Goal: Information Seeking & Learning: Learn about a topic

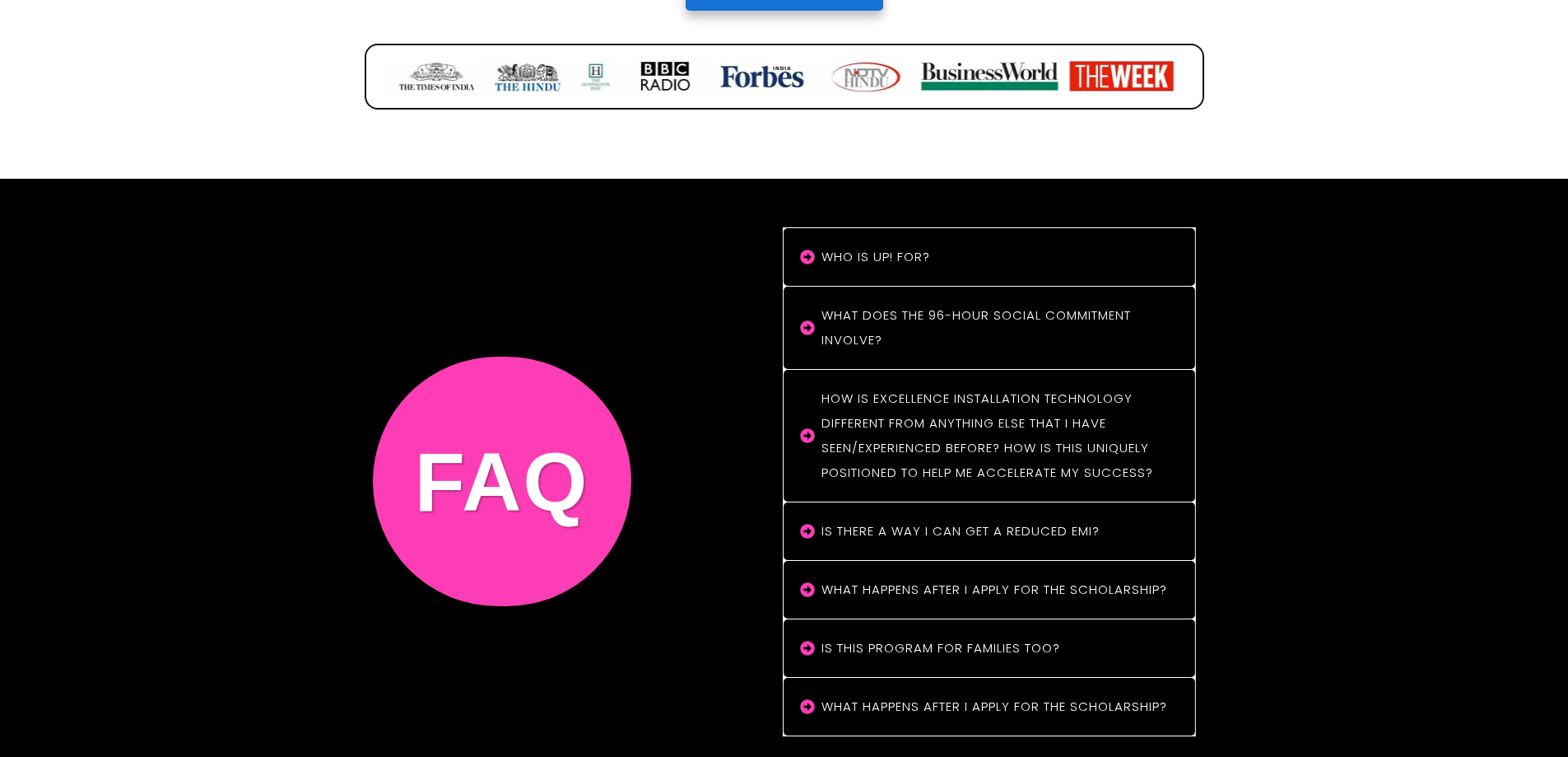
scroll to position [13619, 0]
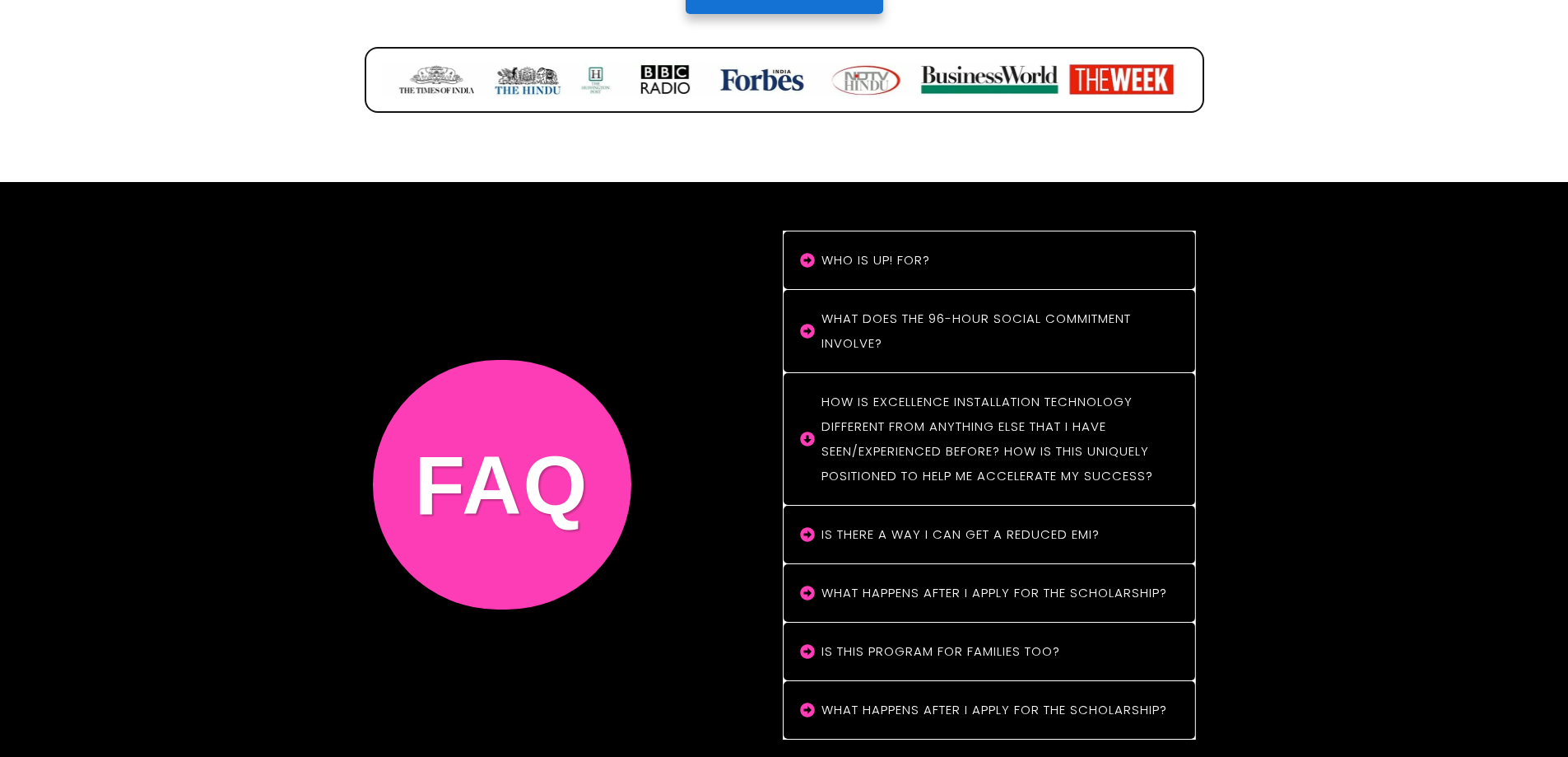
click at [932, 390] on h4 "How is Excellence Installation Technology different from anything else that I h…" at bounding box center [998, 439] width 353 height 99
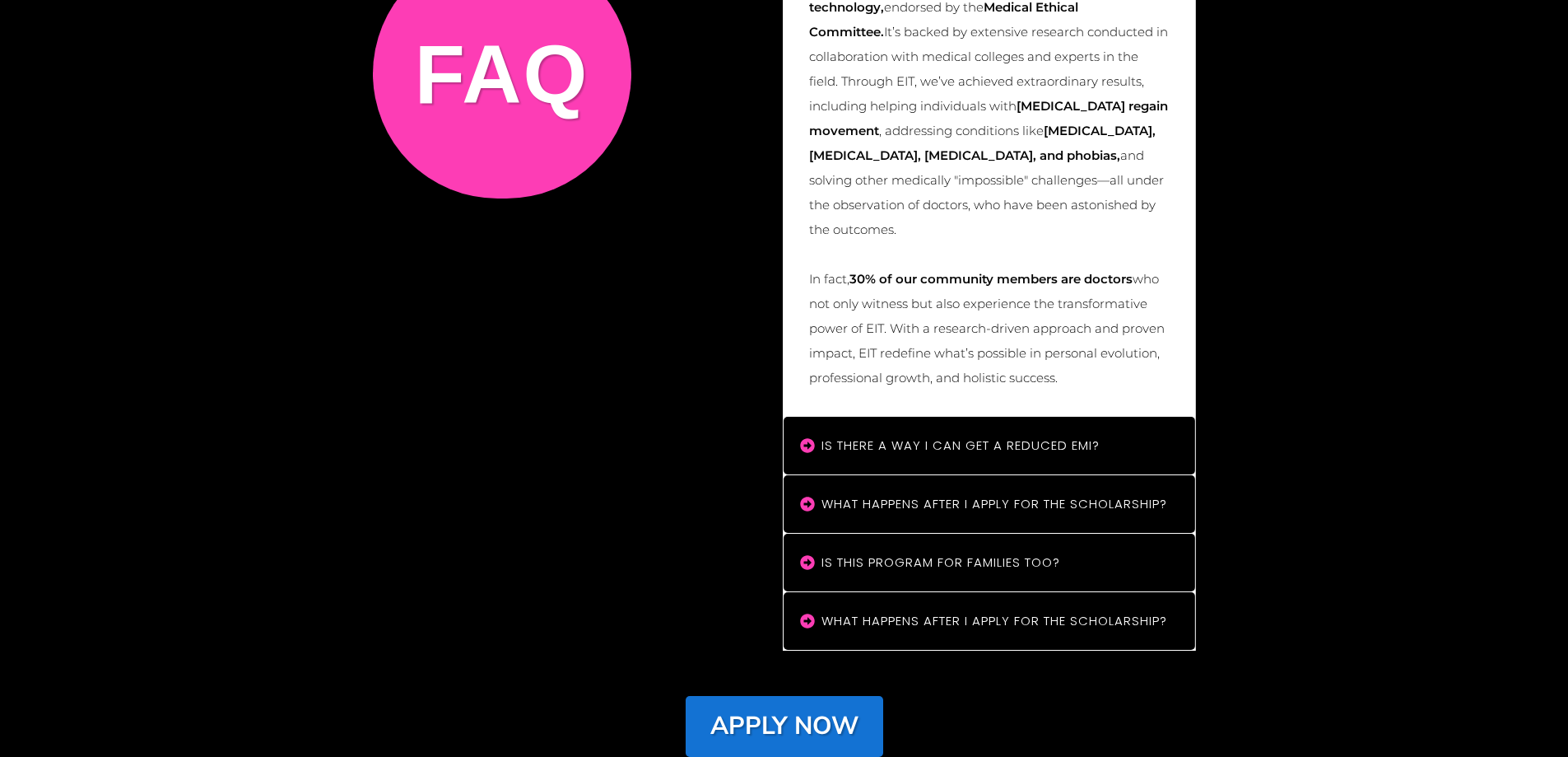
scroll to position [14357, 0]
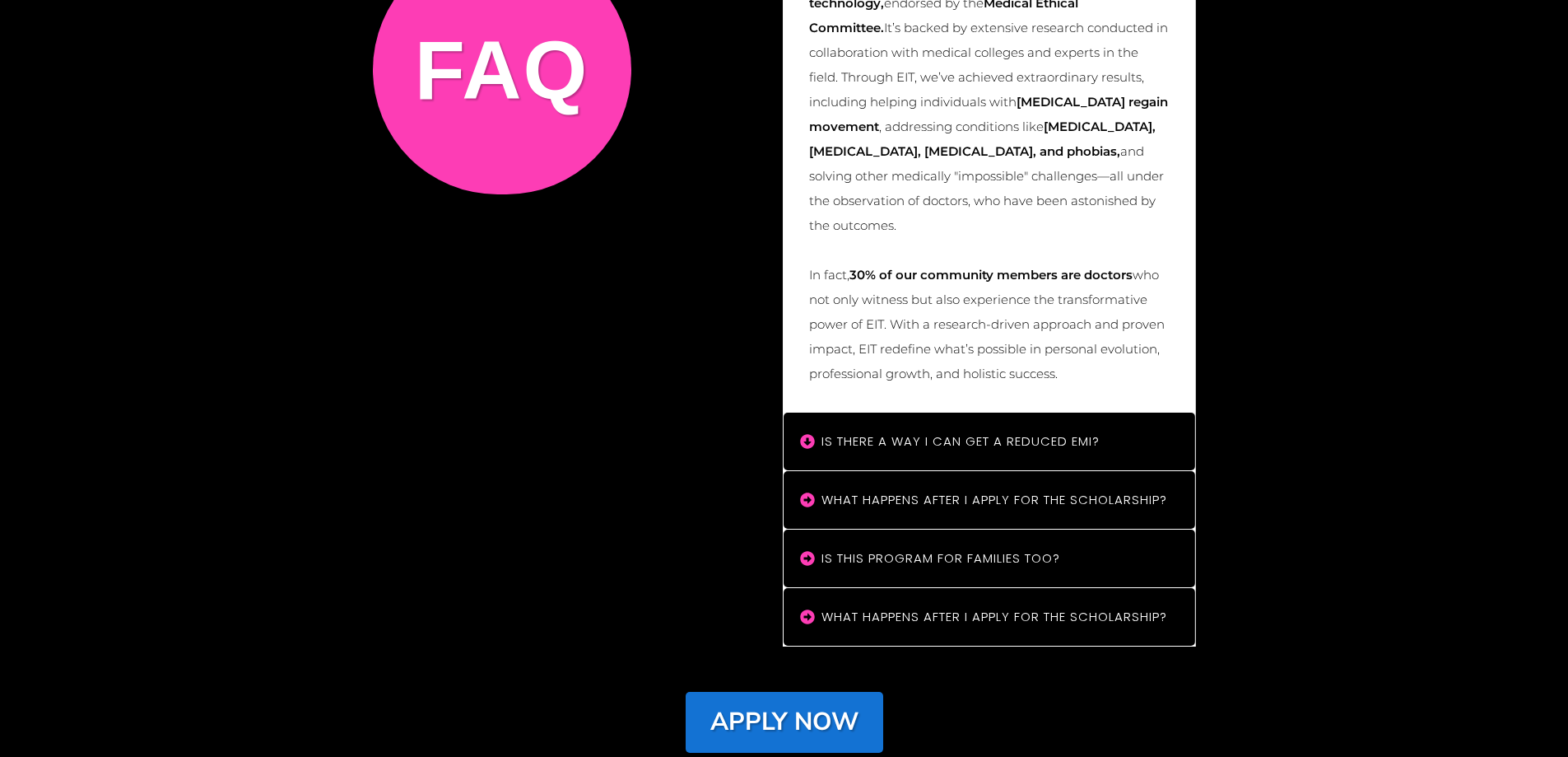
click at [930, 429] on h4 "Is there a way I can get a reduced EMI?" at bounding box center [998, 441] width 353 height 25
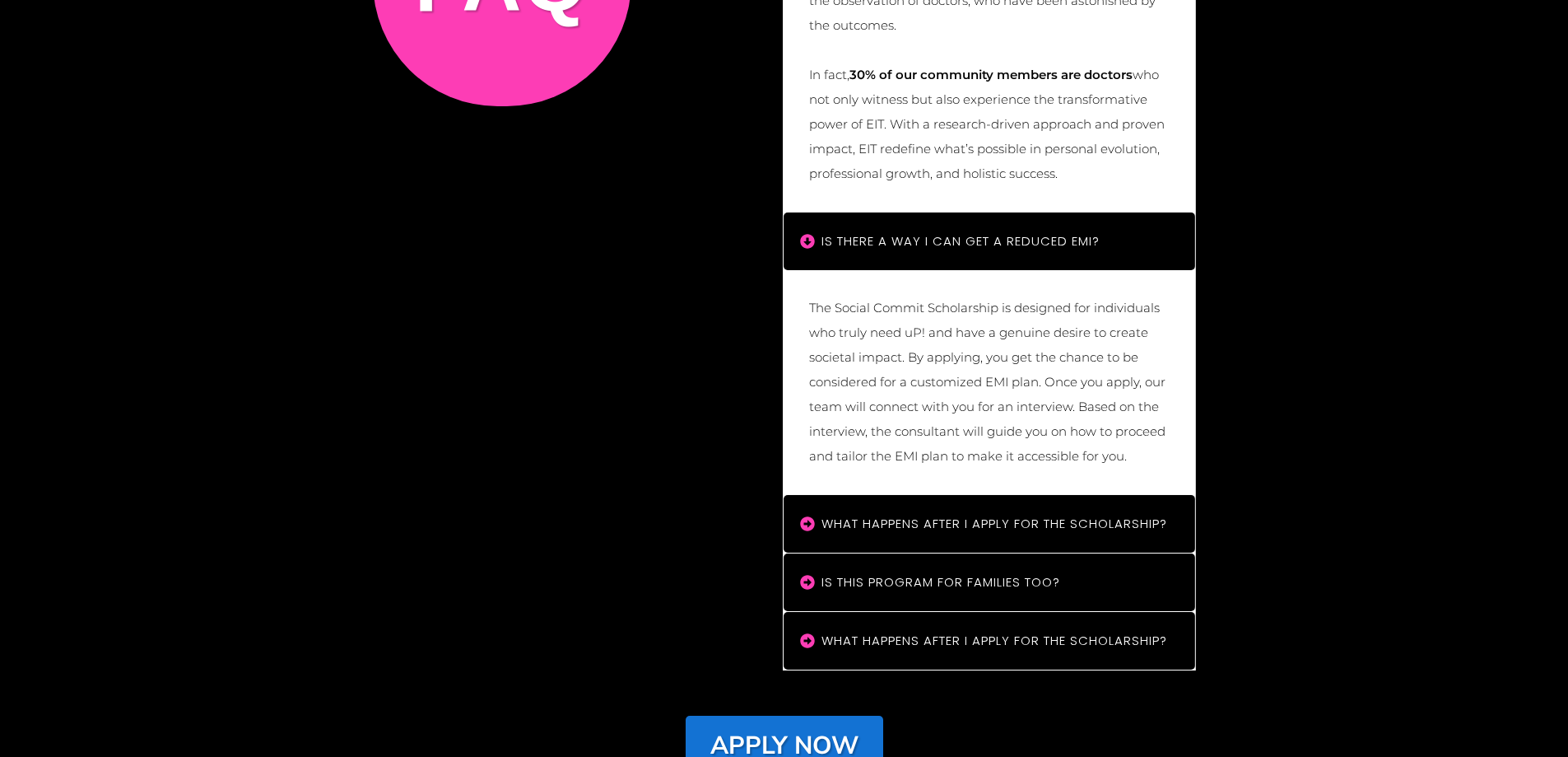
scroll to position [14558, 0]
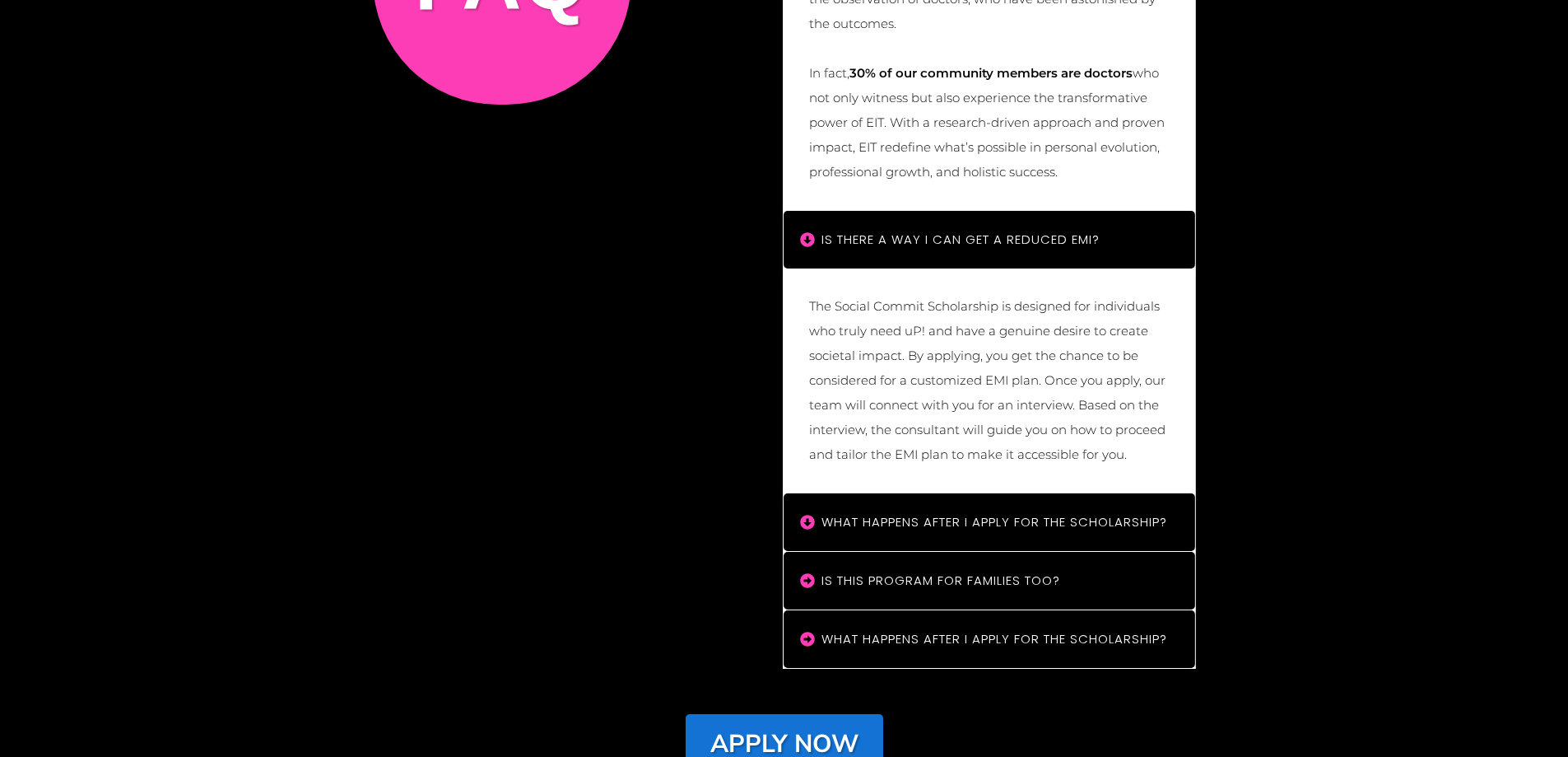
click at [937, 510] on h4 "What happens after I apply for the scholarship?" at bounding box center [998, 522] width 353 height 25
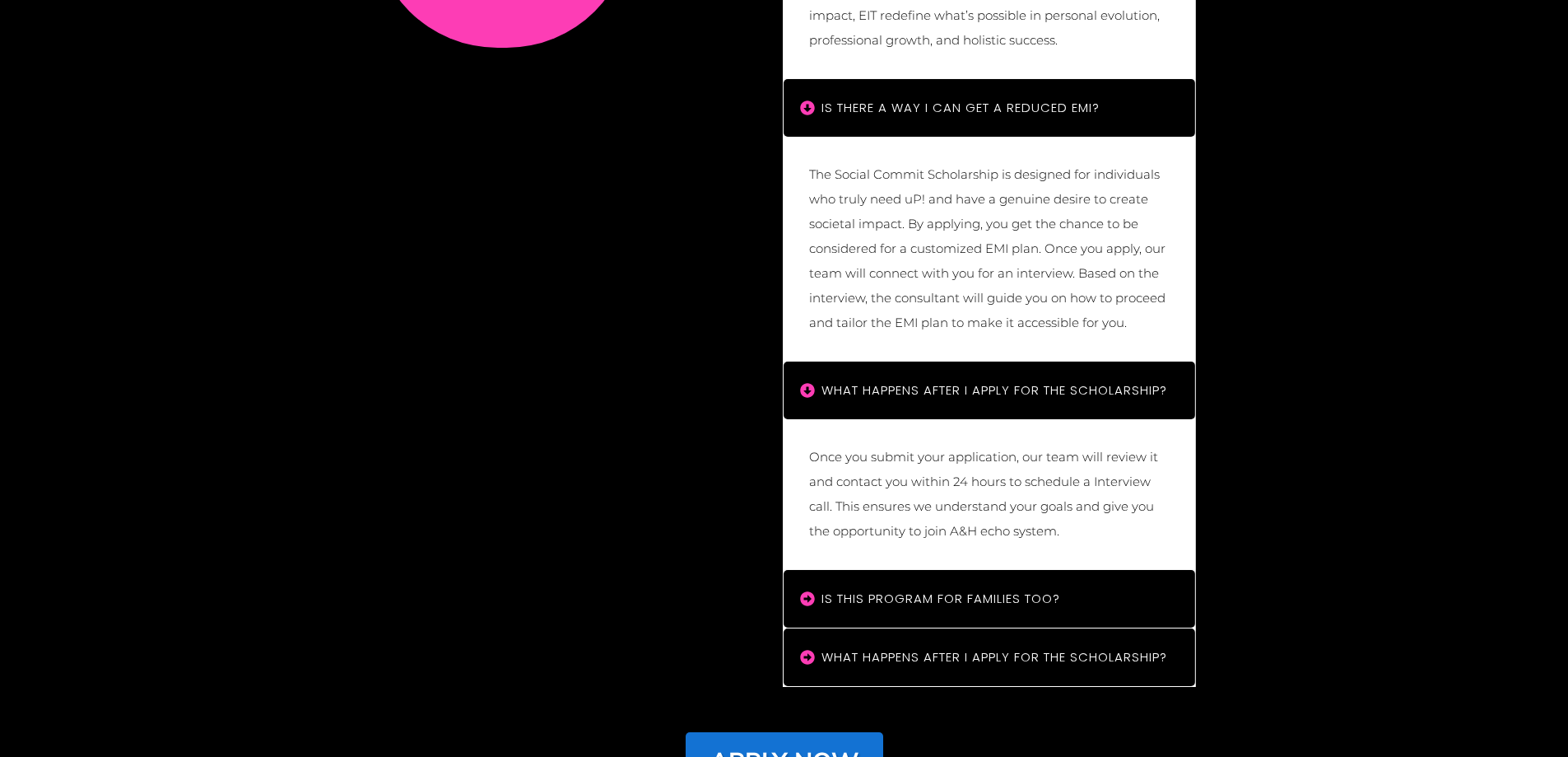
scroll to position [14692, 0]
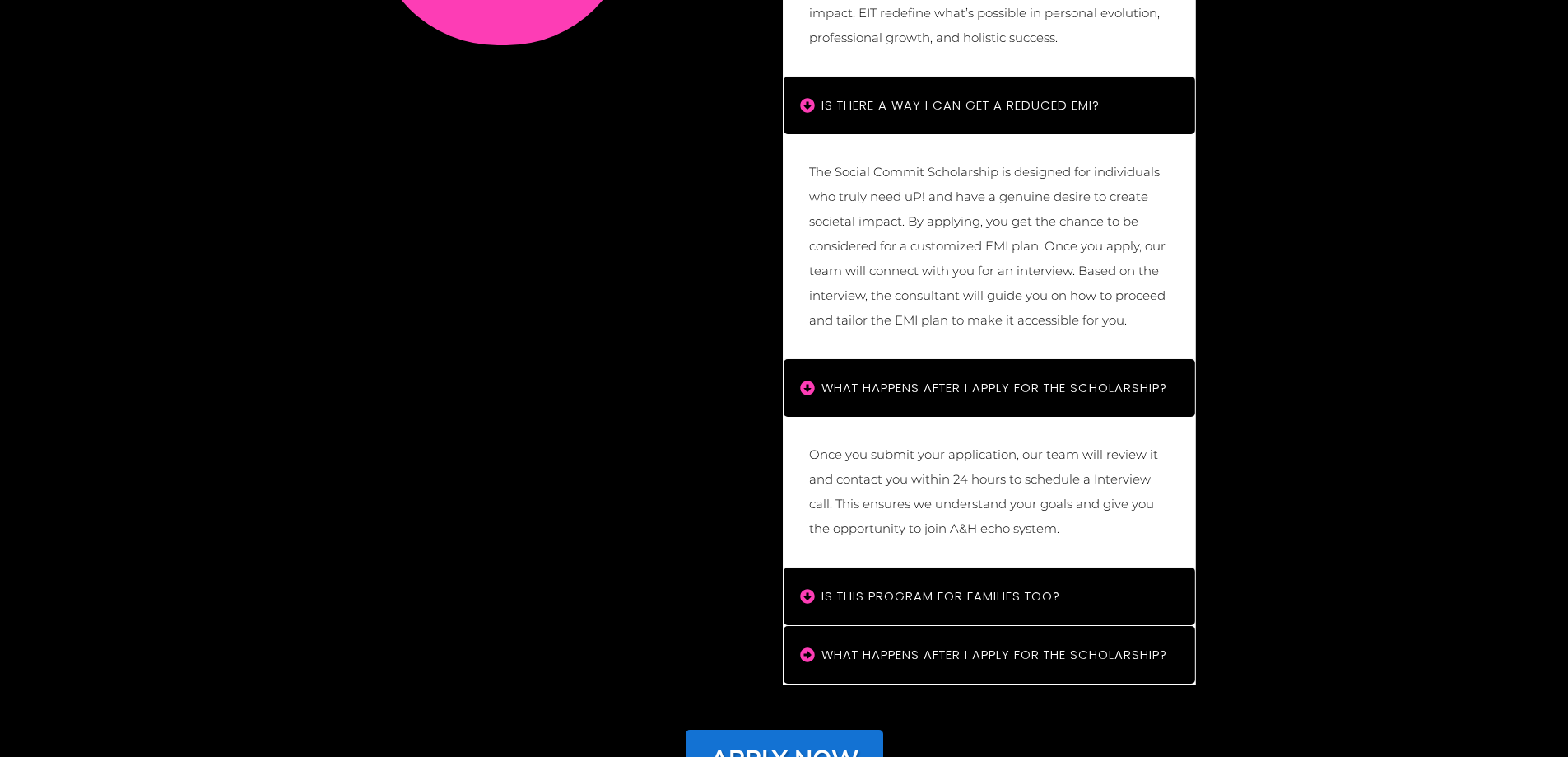
click at [921, 584] on h4 "Is this program for families too?" at bounding box center [998, 596] width 353 height 25
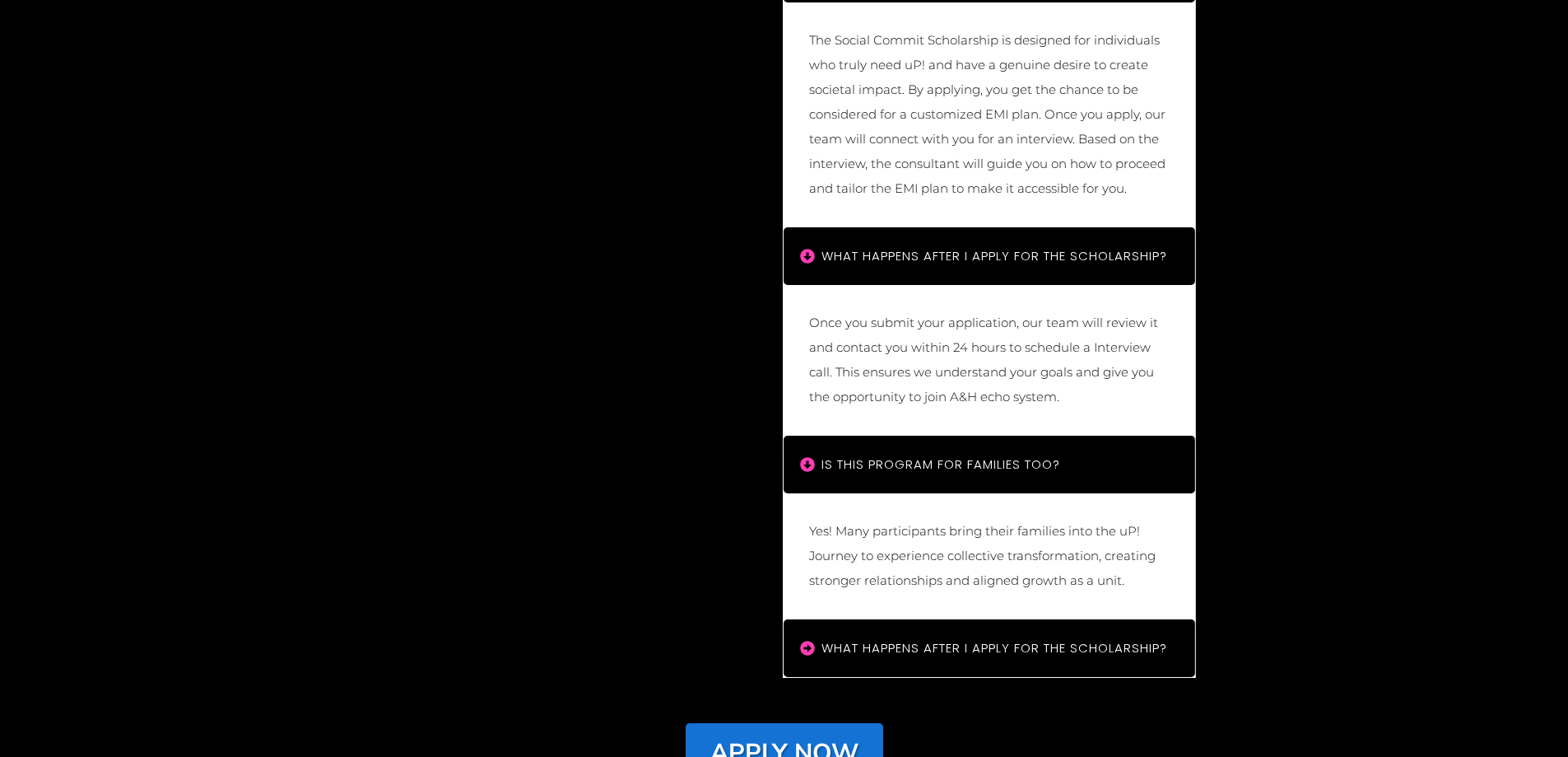
scroll to position [14826, 0]
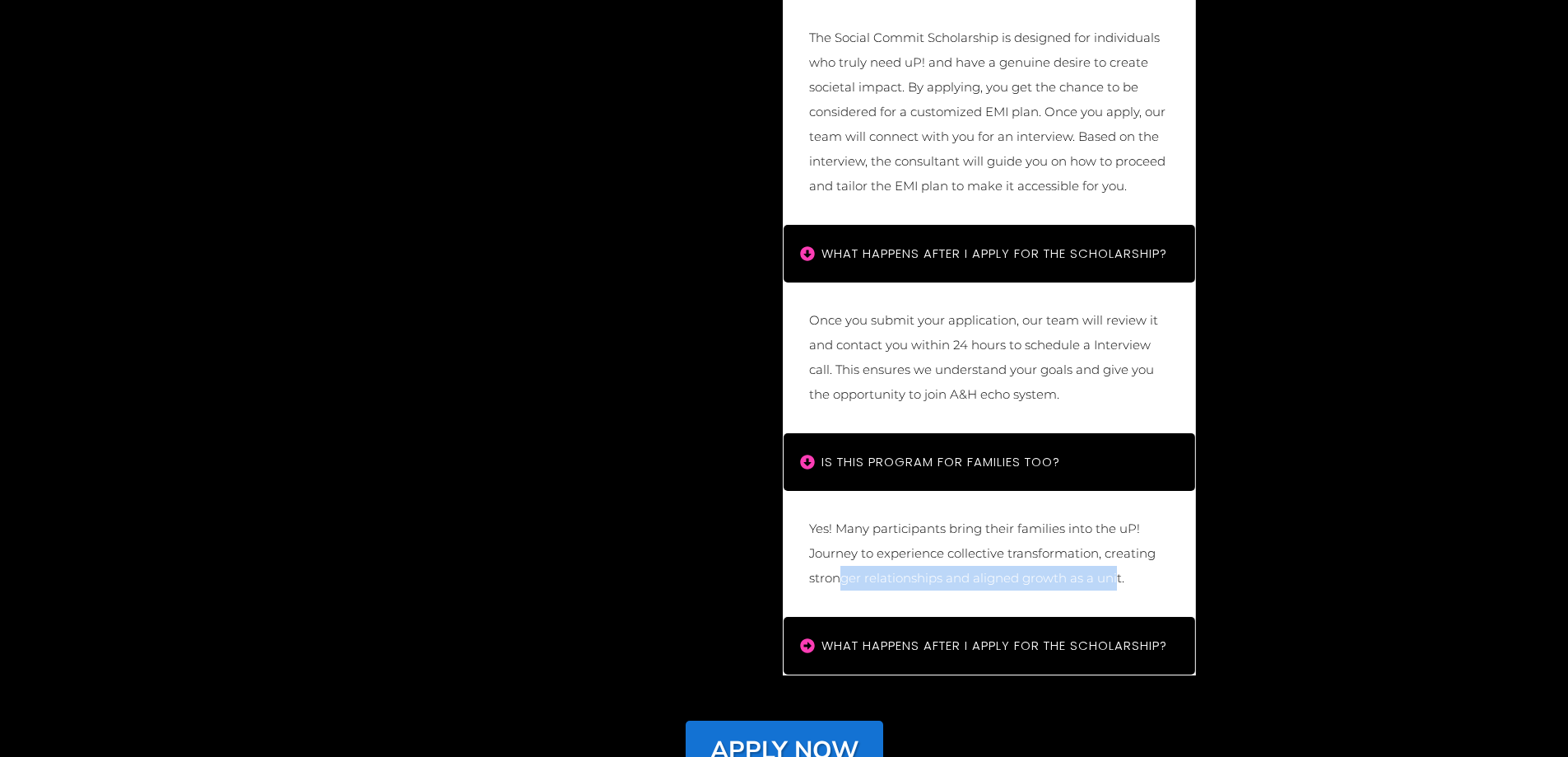
drag, startPoint x: 1112, startPoint y: 490, endPoint x: 840, endPoint y: 474, distance: 272.5
click at [841, 516] on p "Yes! Many participants bring their families into the uP! Journey to experience …" at bounding box center [989, 553] width 360 height 74
click at [940, 633] on h4 "What Happens After I Apply for the Scholarship?" at bounding box center [998, 645] width 353 height 25
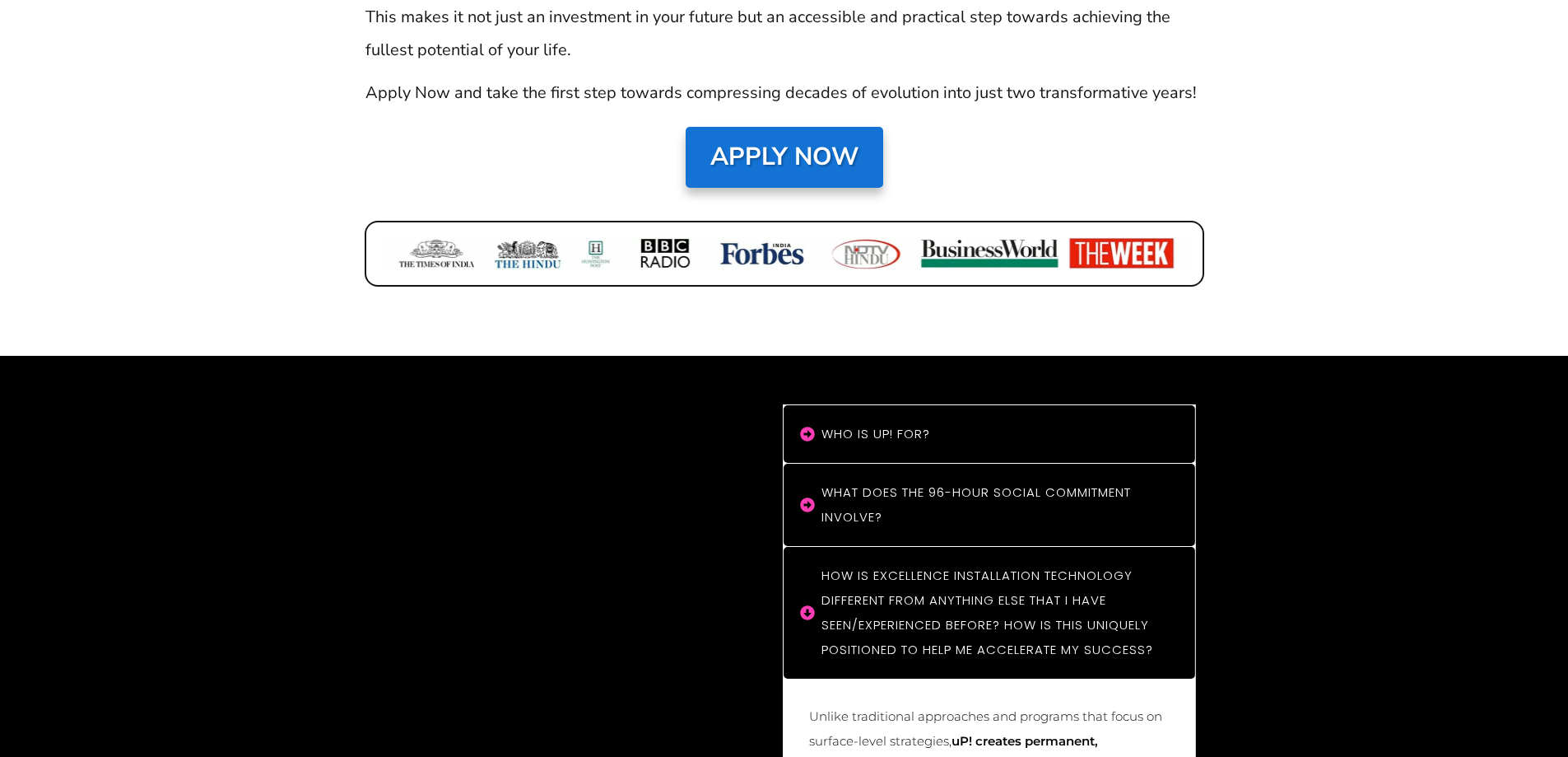
scroll to position [13448, 0]
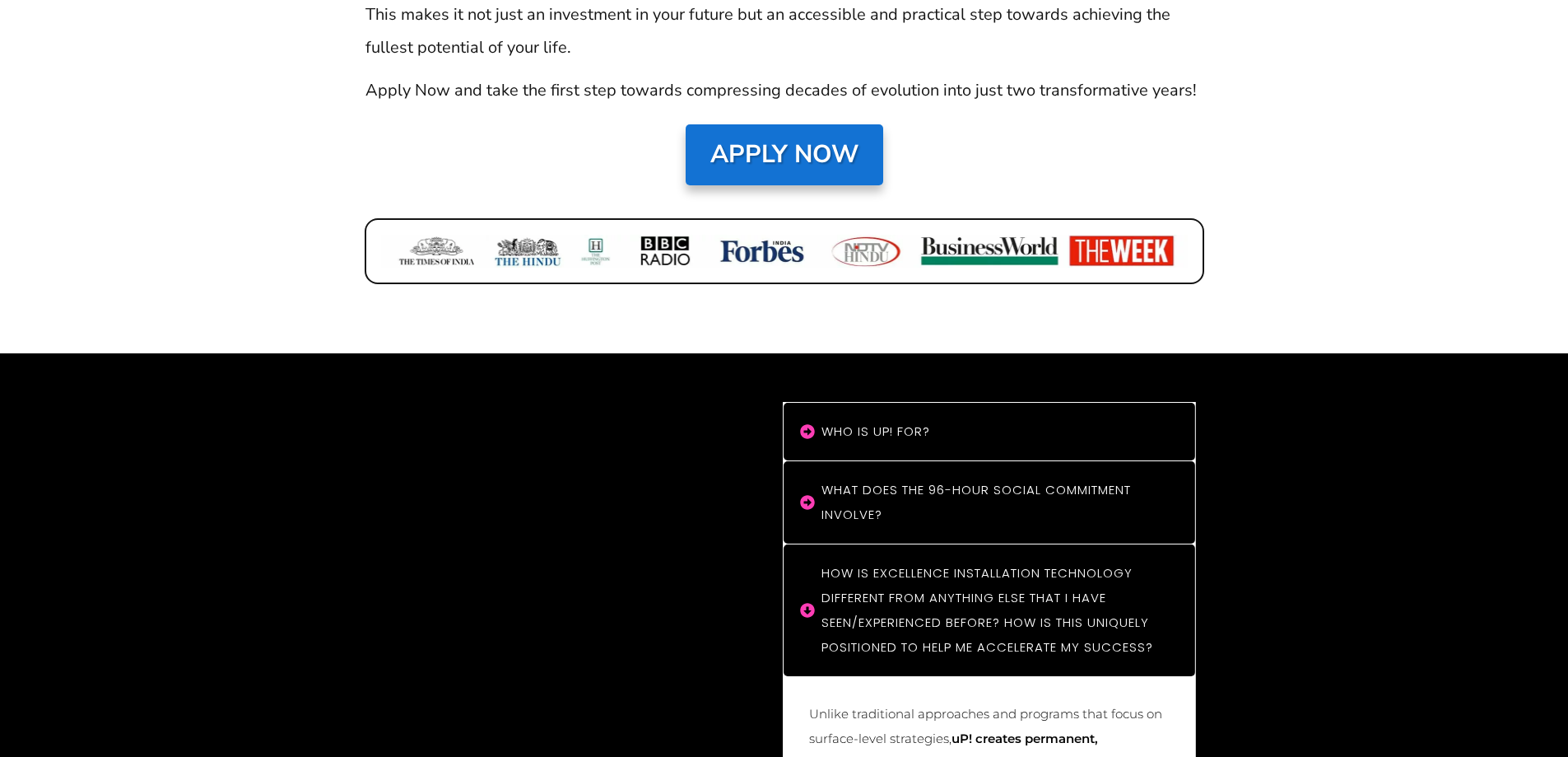
click at [889, 560] on h4 "How is Excellence Installation Technology different from anything else that I h…" at bounding box center [998, 610] width 353 height 99
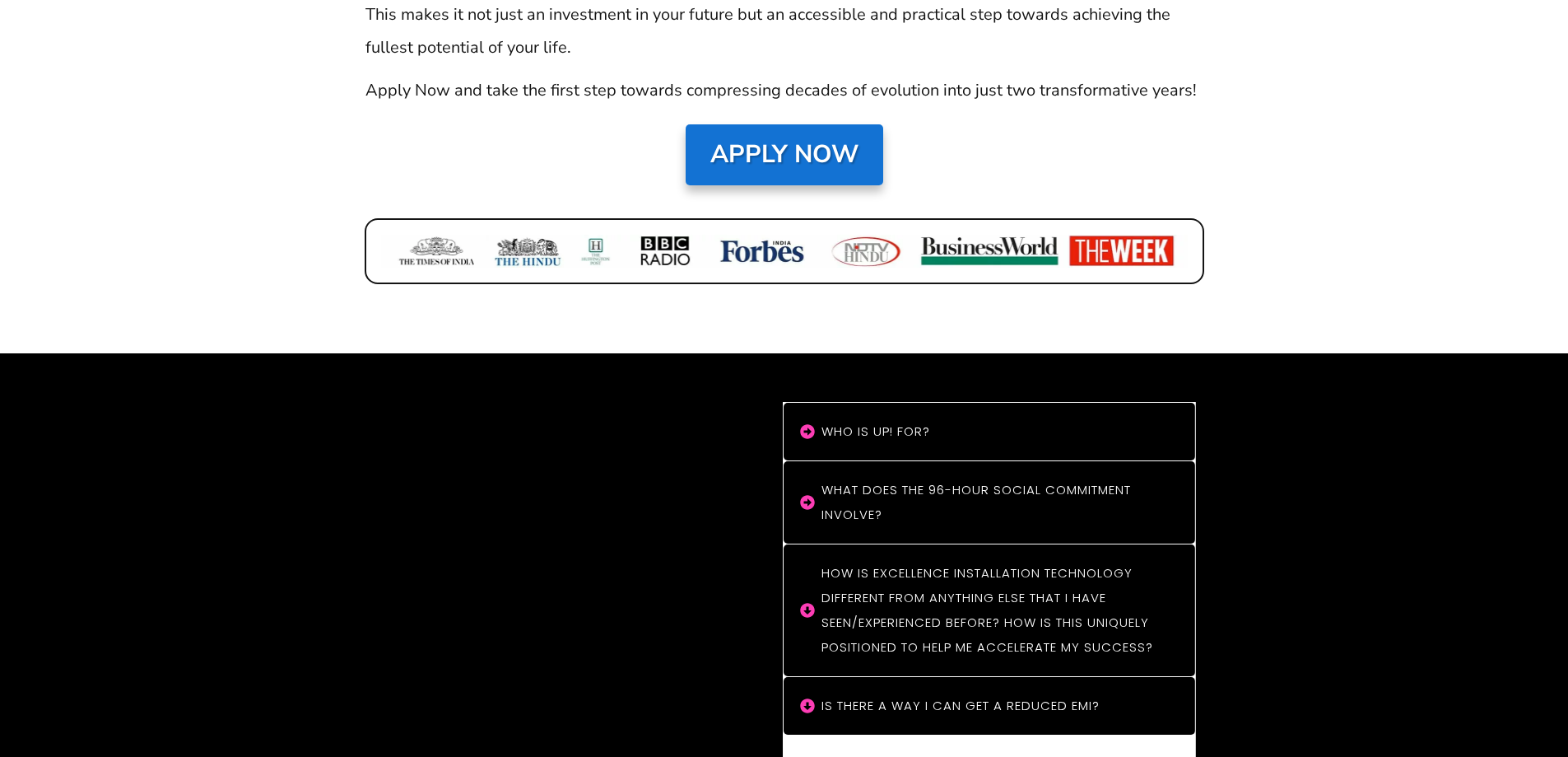
click at [889, 560] on h4 "How is Excellence Installation Technology different from anything else that I h…" at bounding box center [998, 610] width 353 height 99
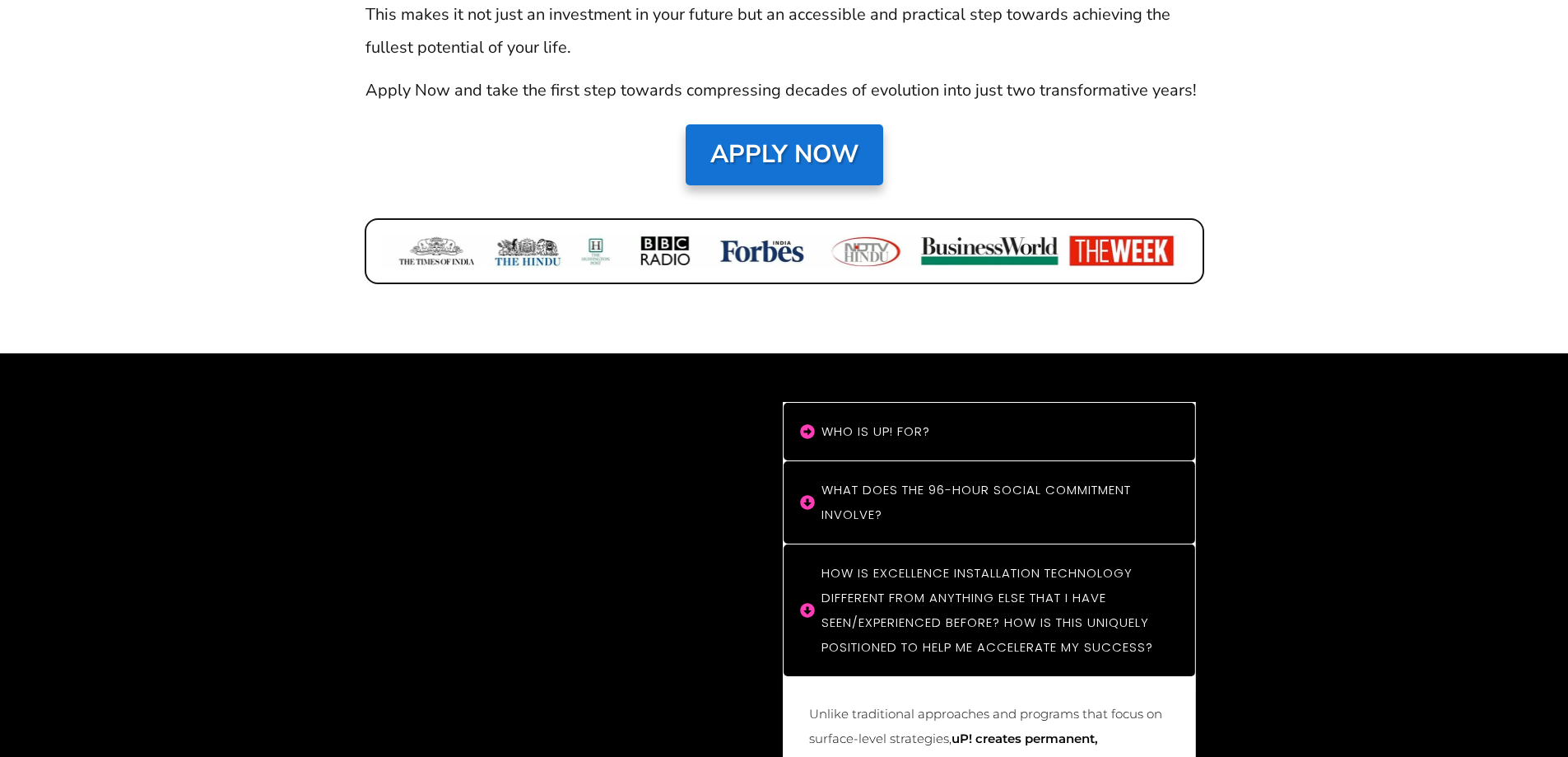
click at [886, 478] on h4 "What does the 96-hour social commitment involve?" at bounding box center [998, 502] width 353 height 50
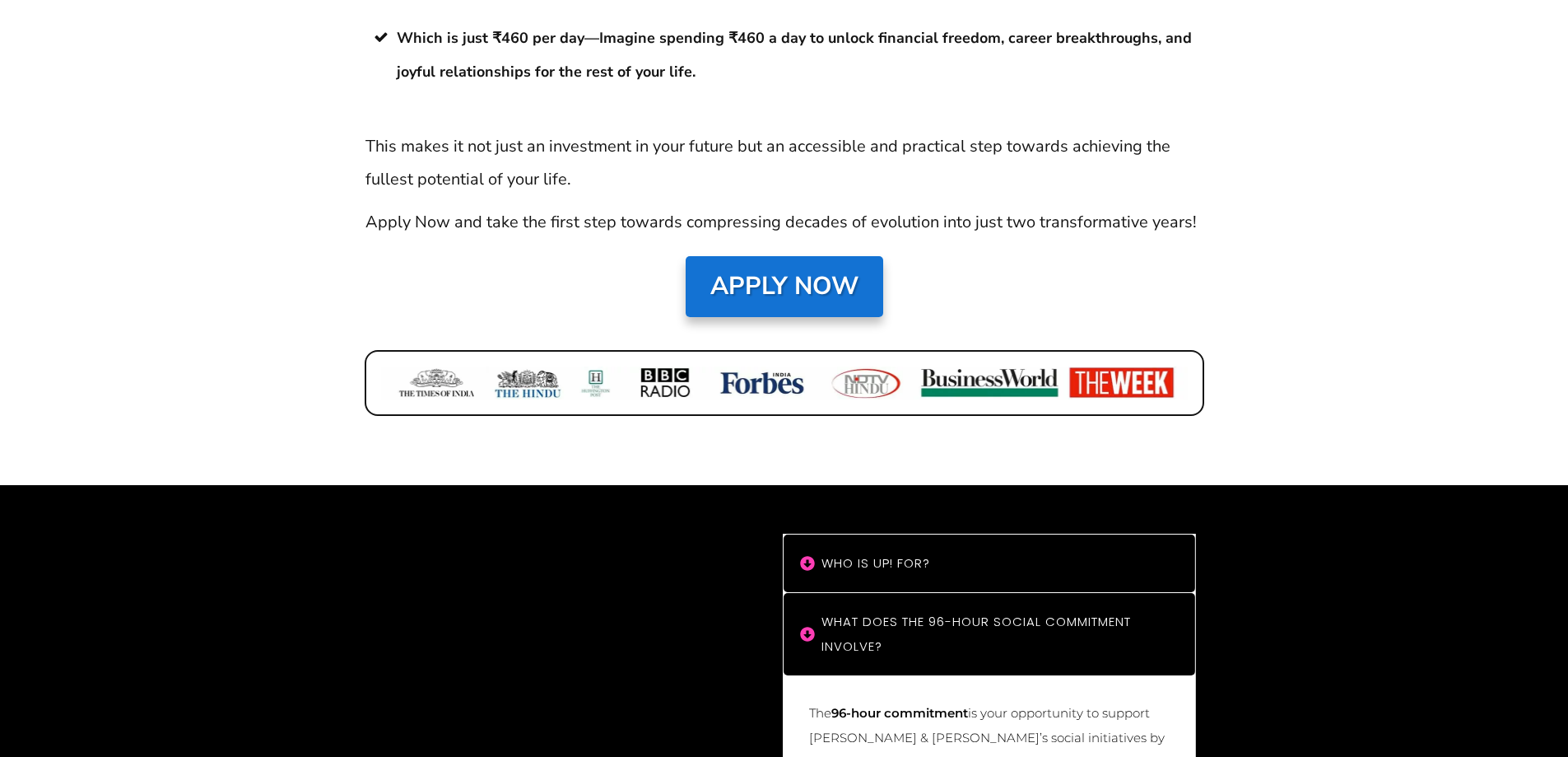
scroll to position [13312, 0]
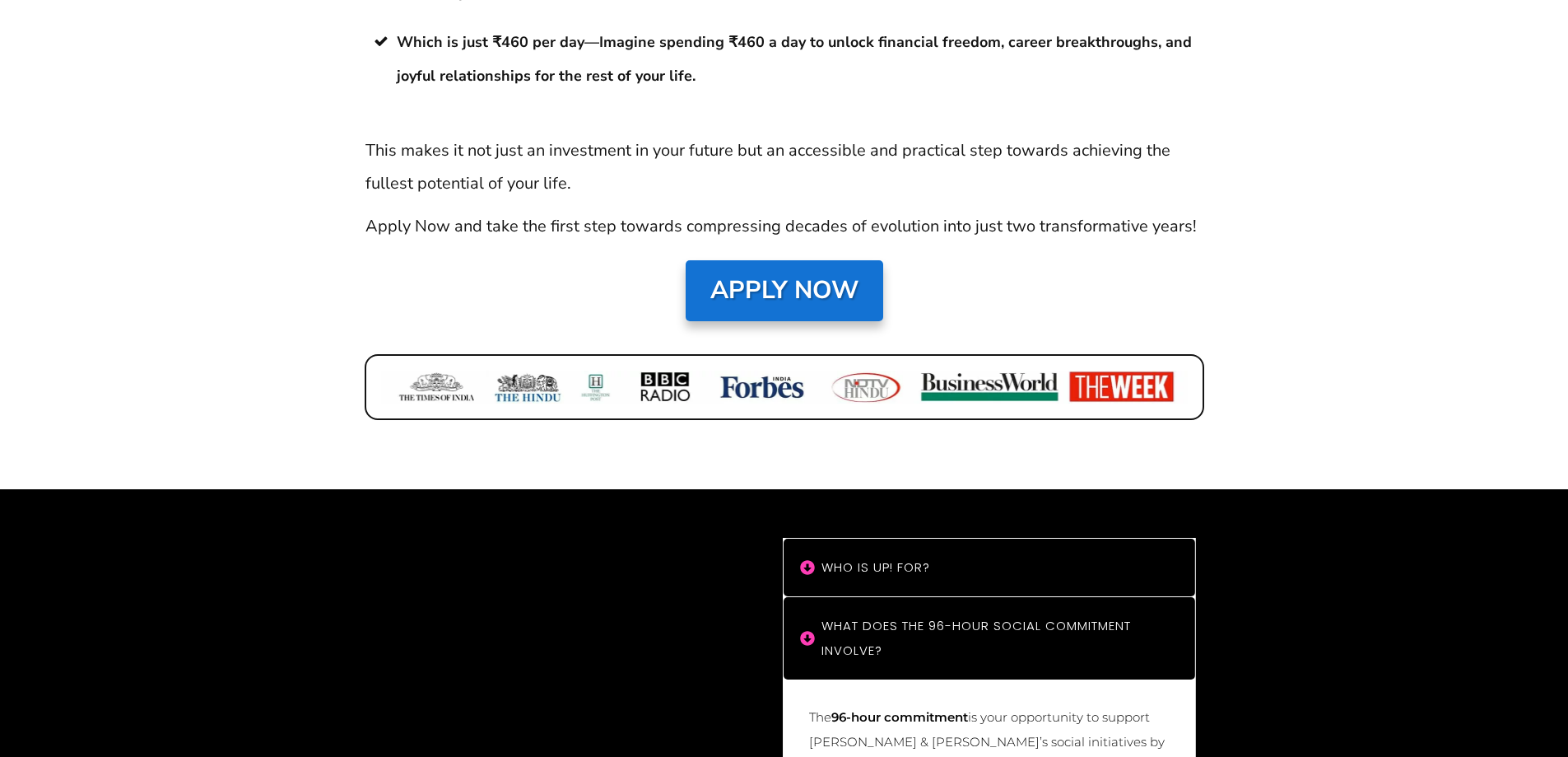
click at [885, 538] on "Who is uP! For?" at bounding box center [989, 566] width 412 height 57
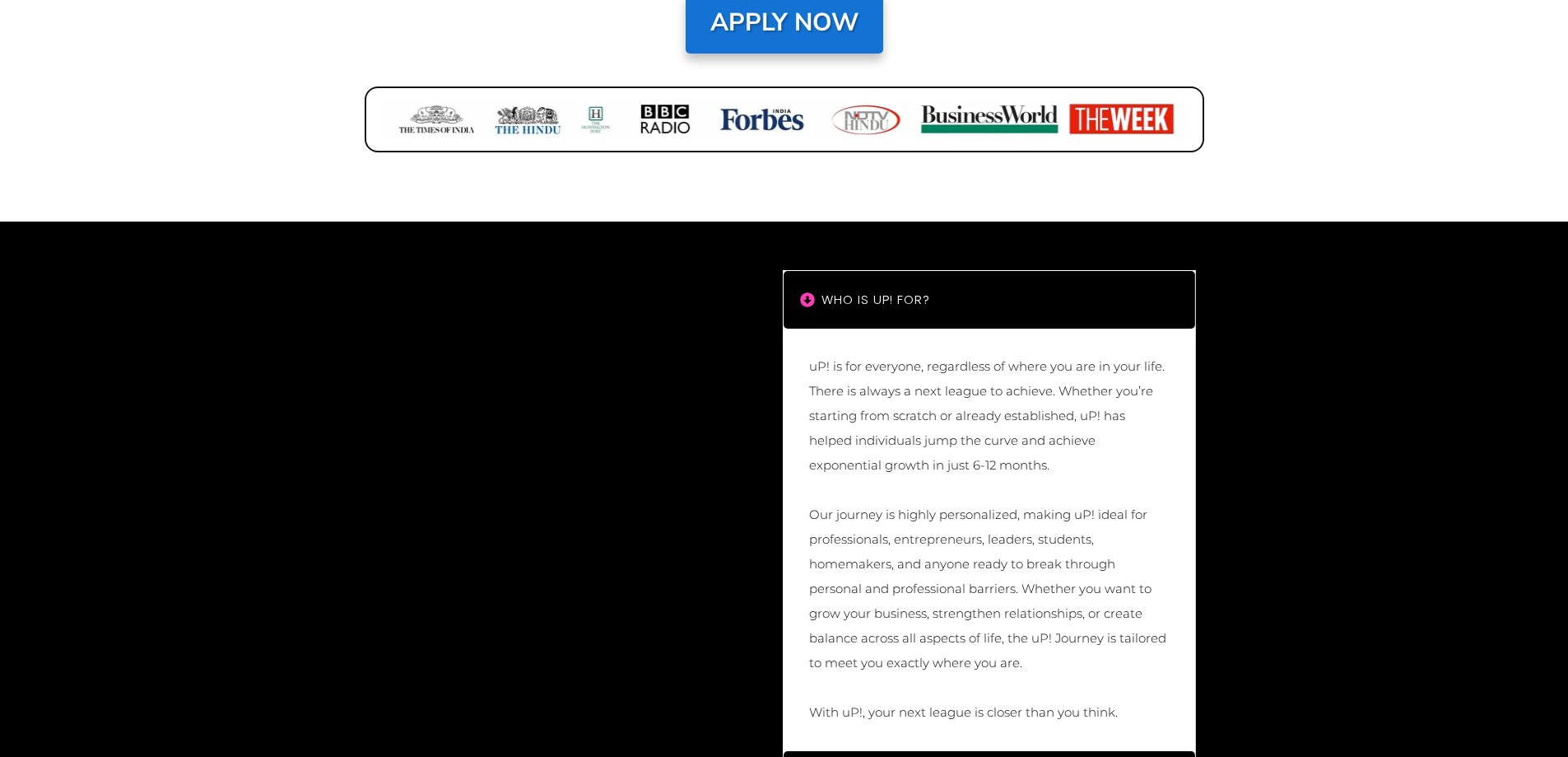
scroll to position [13581, 0]
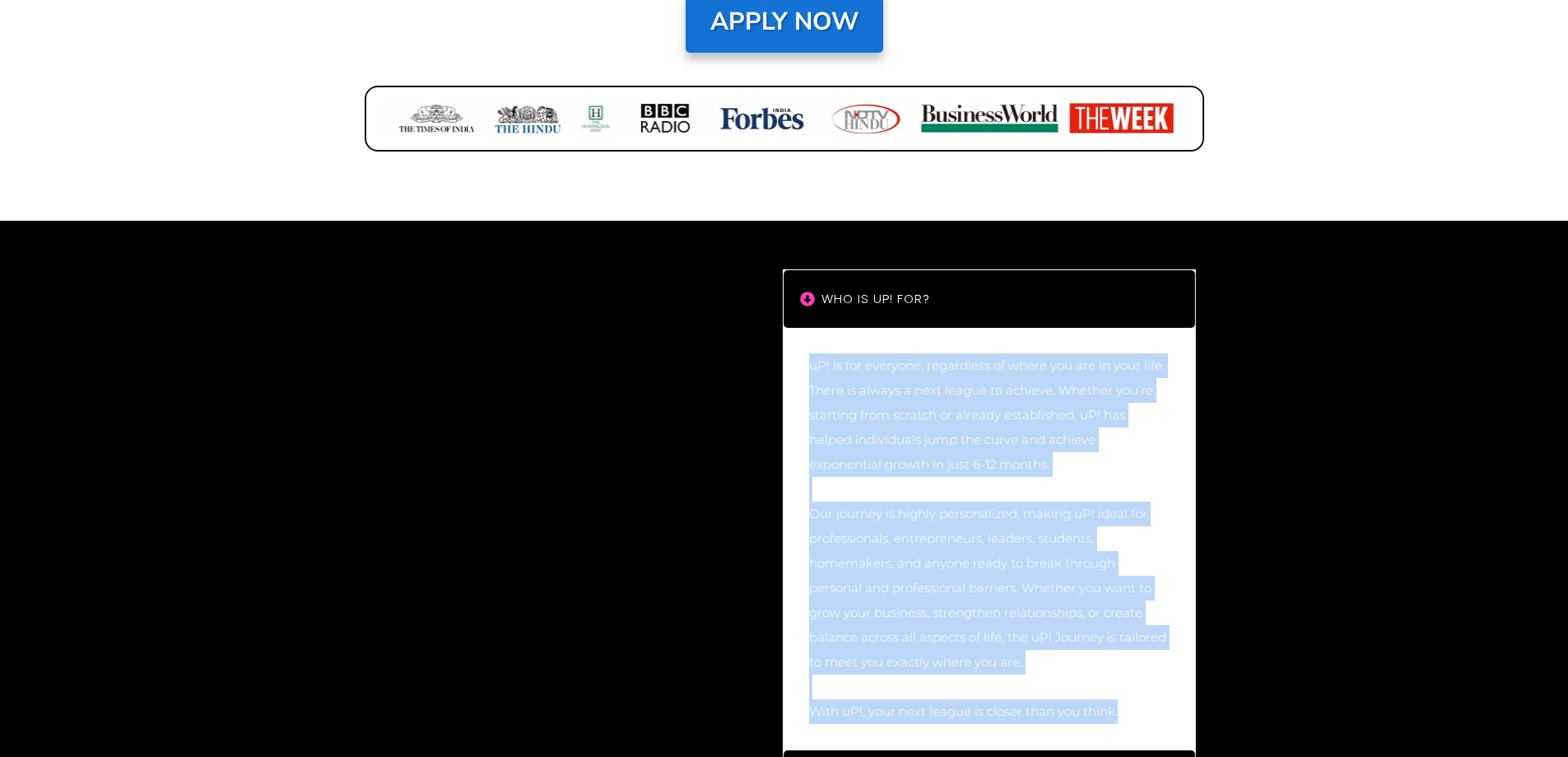
drag, startPoint x: 811, startPoint y: 295, endPoint x: 1139, endPoint y: 648, distance: 481.9
click at [1139, 648] on div "uP! is for everyone, regardless of where you are in your life. There is always …" at bounding box center [989, 538] width 362 height 373
click at [1143, 396] on p "uP! is for everyone, regardless of where you are in your life. There is always …" at bounding box center [989, 414] width 360 height 124
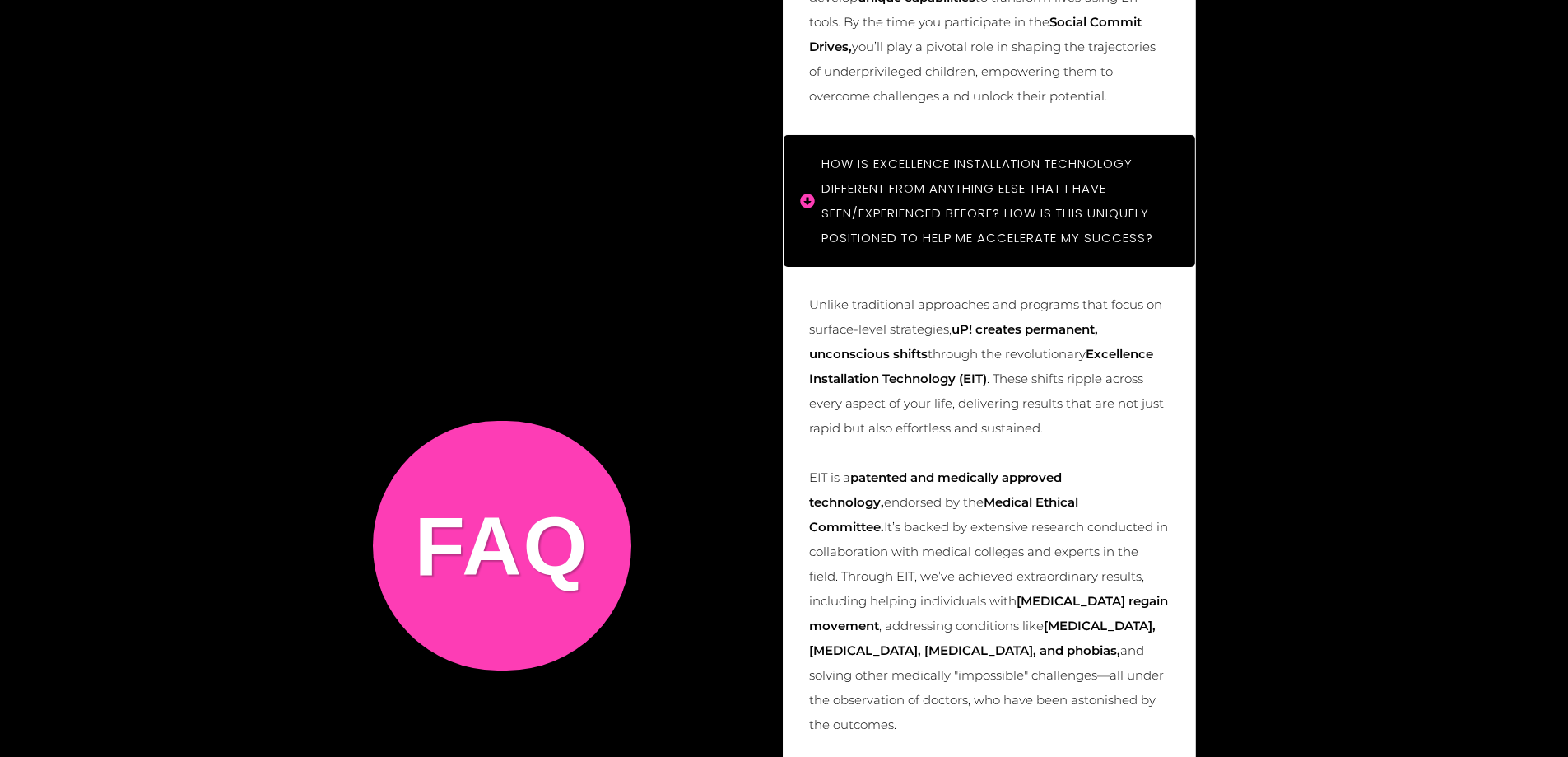
scroll to position [14670, 0]
